Goal: Task Accomplishment & Management: Manage account settings

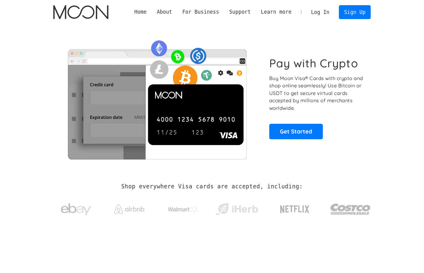
click at [327, 12] on link "Log In" at bounding box center [320, 11] width 28 height 13
click at [327, 11] on link "Log In" at bounding box center [320, 11] width 28 height 13
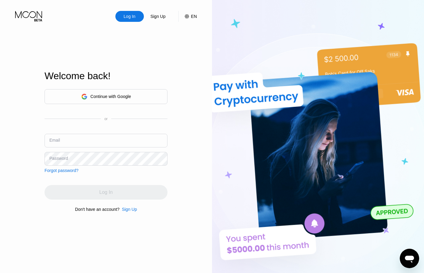
click at [71, 142] on input "text" at bounding box center [106, 141] width 123 height 14
paste input "[EMAIL_ADDRESS][DOMAIN_NAME]"
type input "[EMAIL_ADDRESS][DOMAIN_NAME]"
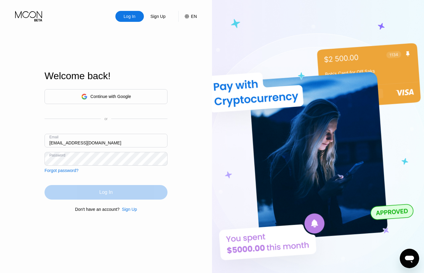
click at [75, 189] on div "Log In" at bounding box center [106, 192] width 123 height 15
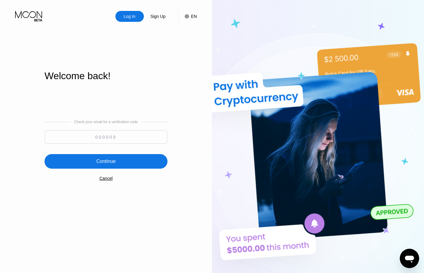
click at [128, 138] on input at bounding box center [106, 137] width 123 height 14
type input "955759"
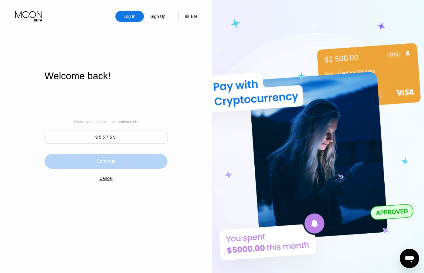
click at [121, 164] on div "Continue" at bounding box center [106, 161] width 123 height 15
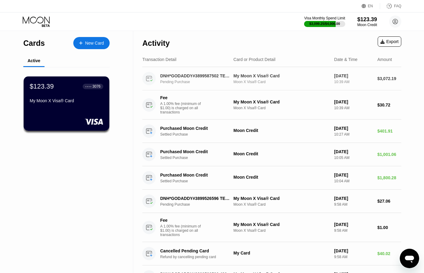
click at [199, 79] on div "DNH*GODADDY#3899587502 TEMPE US Pending Purchase" at bounding box center [199, 78] width 78 height 11
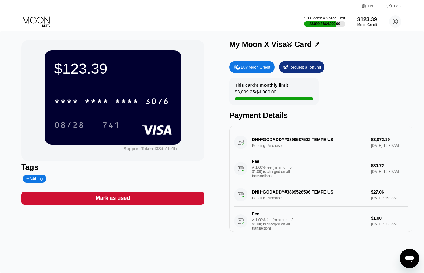
click at [308, 67] on div "Request a Refund" at bounding box center [305, 67] width 32 height 5
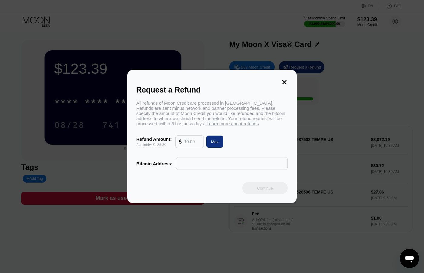
click at [284, 82] on icon at bounding box center [284, 82] width 7 height 7
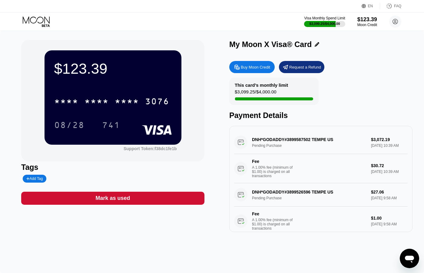
click at [284, 142] on div "DNH*GODADDY#3899587502 TEMPE US Pending Purchase $3,072.19 [DATE] 10:39 AM Fee …" at bounding box center [321, 157] width 174 height 52
